Goal: Find contact information: Find contact information

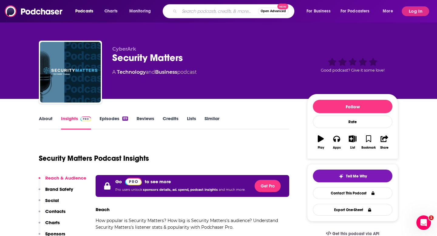
click at [215, 12] on input "Search podcasts, credits, & more..." at bounding box center [218, 11] width 79 height 10
paste input "Defensive Security Podcast"
type input "Defensive Security Podcast"
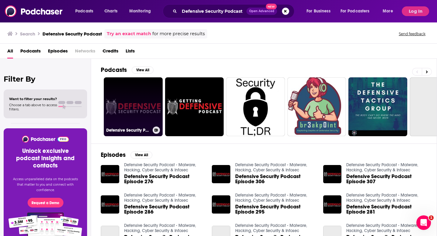
click at [163, 114] on link "Defensive Security Podcast - Malware, Hacking, Cyber Security & Infosec" at bounding box center [133, 106] width 59 height 59
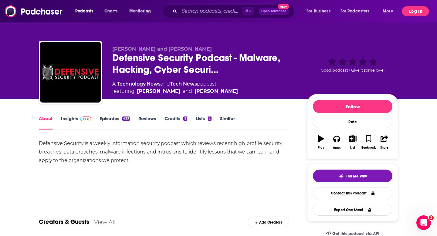
click at [288, 11] on button "Log In" at bounding box center [415, 11] width 27 height 10
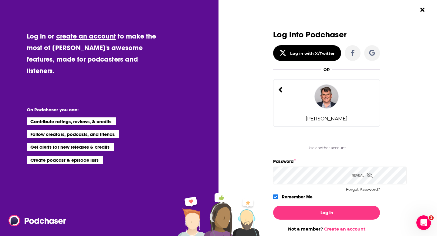
click at [288, 109] on img "Dialog" at bounding box center [326, 96] width 24 height 24
click at [273, 206] on button "Log In" at bounding box center [326, 213] width 107 height 14
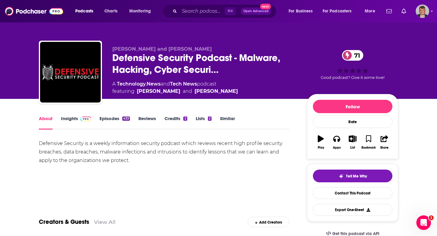
click at [61, 130] on link "Insights" at bounding box center [76, 123] width 30 height 14
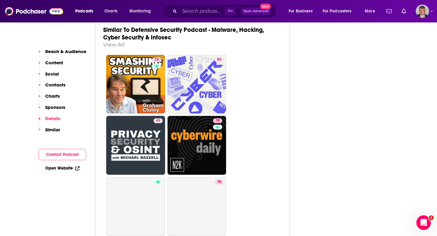
scroll to position [1189, 0]
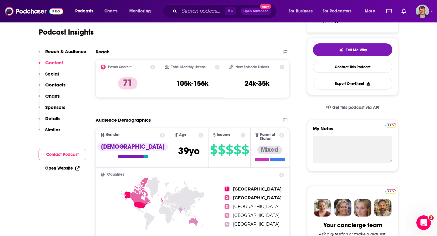
scroll to position [0, 0]
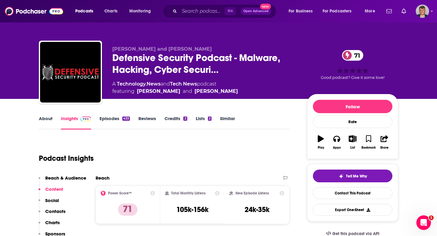
click at [39, 130] on link "About" at bounding box center [46, 123] width 14 height 14
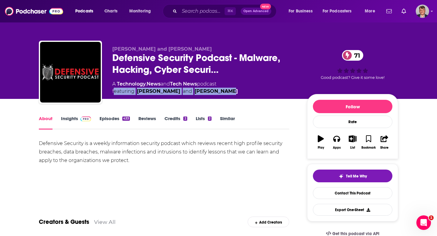
drag, startPoint x: 111, startPoint y: 103, endPoint x: 237, endPoint y: 108, distance: 126.1
click at [237, 101] on div "[PERSON_NAME] and [PERSON_NAME] Defensive Security Podcast - Malware, Hacking, …" at bounding box center [255, 73] width 286 height 55
copy span "featuring [PERSON_NAME] and [PERSON_NAME]"
click at [61, 130] on link "Insights" at bounding box center [76, 123] width 30 height 14
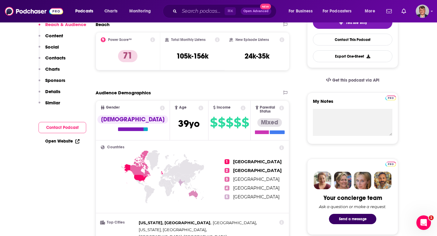
scroll to position [177, 0]
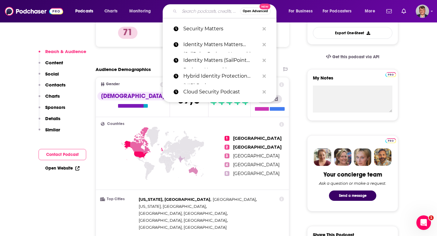
click at [214, 12] on input "Search podcasts, credits, & more..." at bounding box center [209, 11] width 61 height 10
paste input "The Data Chief"
type input "The Data Chief"
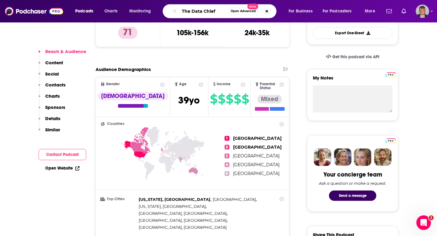
scroll to position [0, 25]
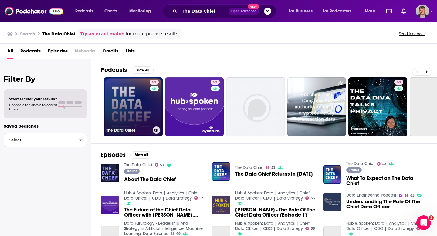
click at [155, 116] on link "53 The Data Chief" at bounding box center [133, 106] width 59 height 59
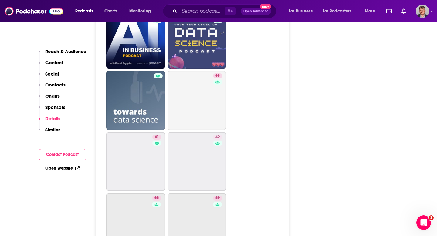
scroll to position [1050, 0]
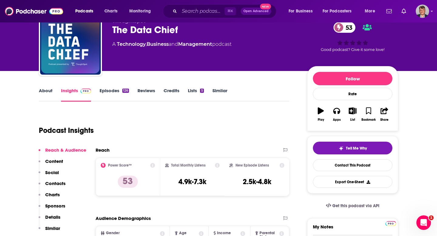
scroll to position [30, 0]
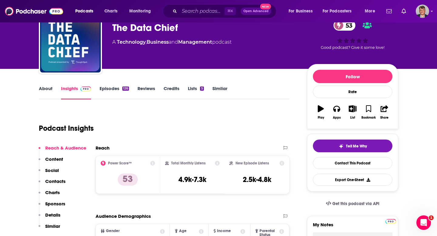
click at [39, 100] on link "About" at bounding box center [46, 93] width 14 height 14
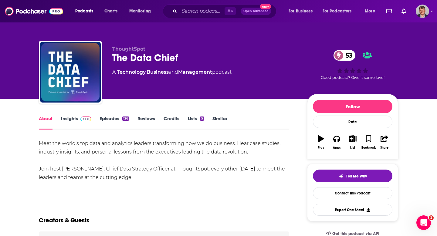
click at [47, 182] on div "Meet the world’s top data and analytics leaders transforming how we do business…" at bounding box center [164, 160] width 250 height 42
drag, startPoint x: 47, startPoint y: 193, endPoint x: 88, endPoint y: 194, distance: 41.0
click at [88, 182] on div "Meet the world’s top data and analytics leaders transforming how we do business…" at bounding box center [164, 160] width 250 height 42
copy div "[PERSON_NAME]"
click at [211, 11] on input "Search podcasts, credits, & more..." at bounding box center [201, 11] width 45 height 10
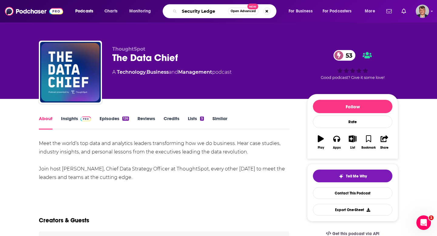
type input "Security Ledger"
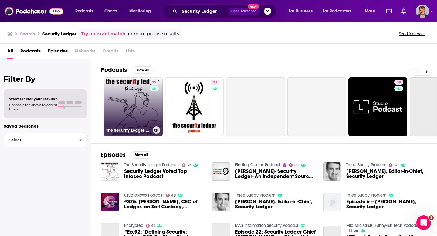
click at [147, 136] on link "32 The Security Ledger Podcasts" at bounding box center [133, 106] width 59 height 59
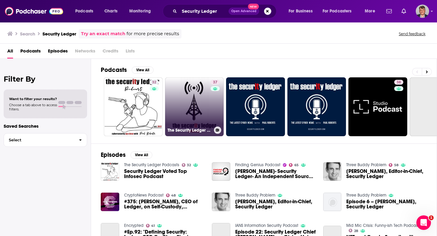
click at [220, 112] on link "37 The Security Ledger Podcast" at bounding box center [194, 106] width 59 height 59
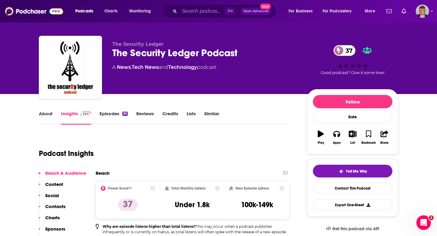
scroll to position [5, 0]
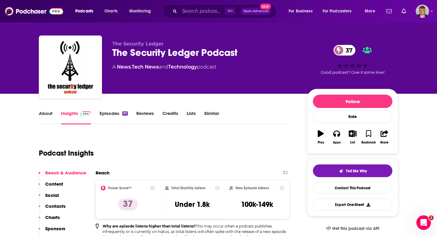
click at [39, 124] on link "About" at bounding box center [46, 117] width 14 height 14
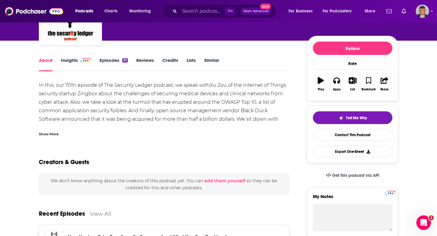
scroll to position [72, 0]
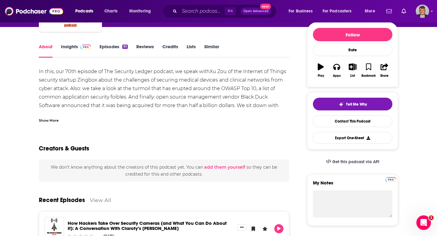
click at [39, 123] on div "Show More" at bounding box center [49, 120] width 20 height 6
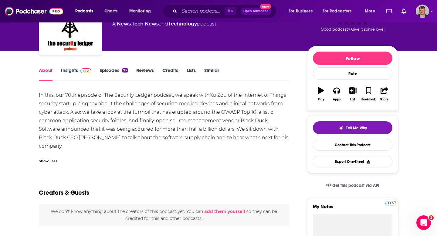
scroll to position [0, 0]
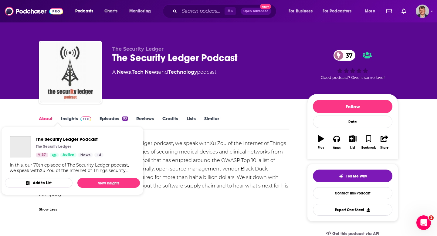
click at [56, 83] on img "The Security Ledger Podcast" at bounding box center [70, 72] width 61 height 61
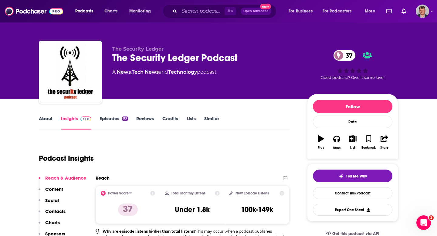
click at [113, 130] on link "Episodes 93" at bounding box center [114, 123] width 28 height 14
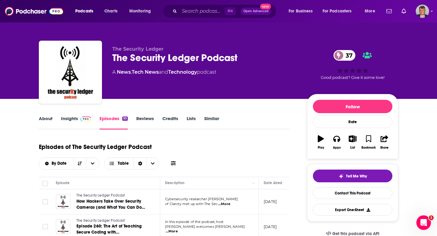
click at [61, 130] on link "Insights" at bounding box center [76, 123] width 30 height 14
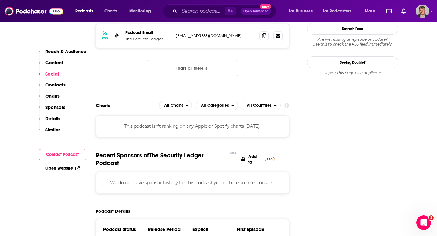
scroll to position [657, 0]
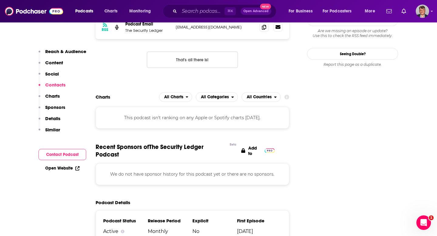
click at [280, 29] on icon at bounding box center [278, 27] width 5 height 4
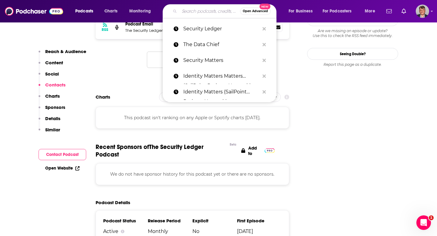
click at [215, 12] on input "Search podcasts, credits, & more..." at bounding box center [209, 11] width 61 height 10
paste input "Cybersecurity Podcast"
type input "Cybersecurity Podcast"
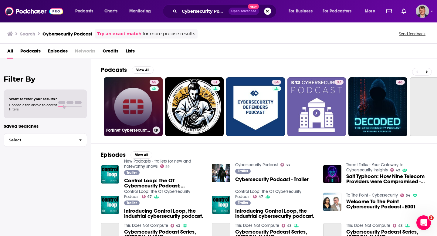
click at [157, 125] on link "55 Fortinet Cybersecurity Podcast" at bounding box center [133, 106] width 59 height 59
